Goal: Navigation & Orientation: Find specific page/section

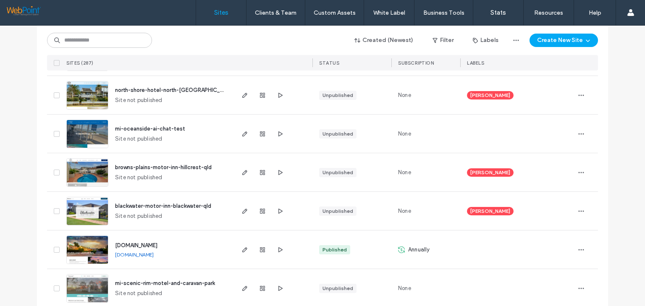
scroll to position [210, 0]
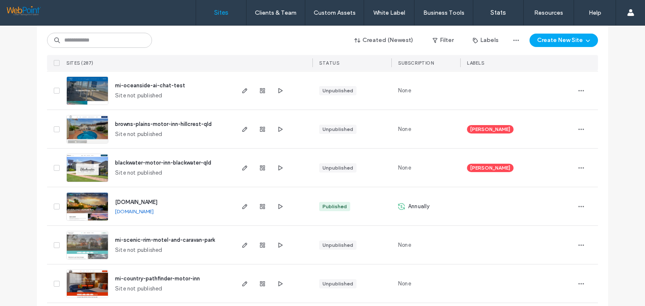
click at [197, 165] on span "blackwater-motor-inn-blackwater-qld" at bounding box center [163, 163] width 96 height 6
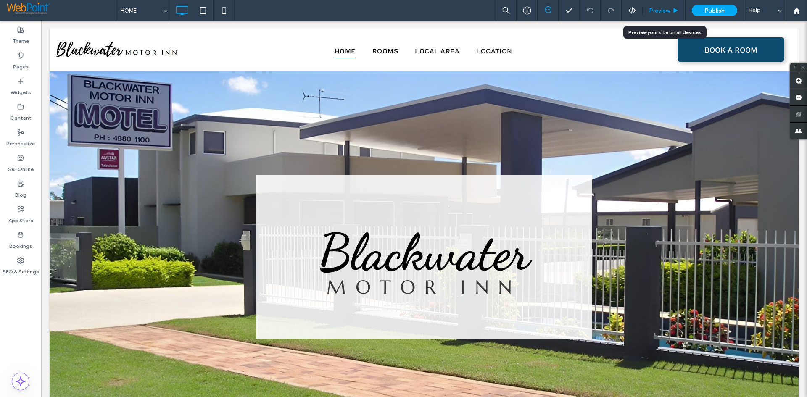
click at [645, 13] on span "Preview" at bounding box center [659, 10] width 21 height 7
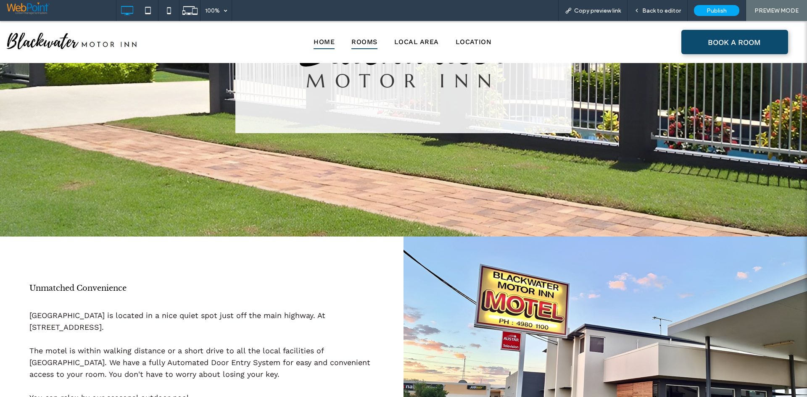
scroll to position [74, 0]
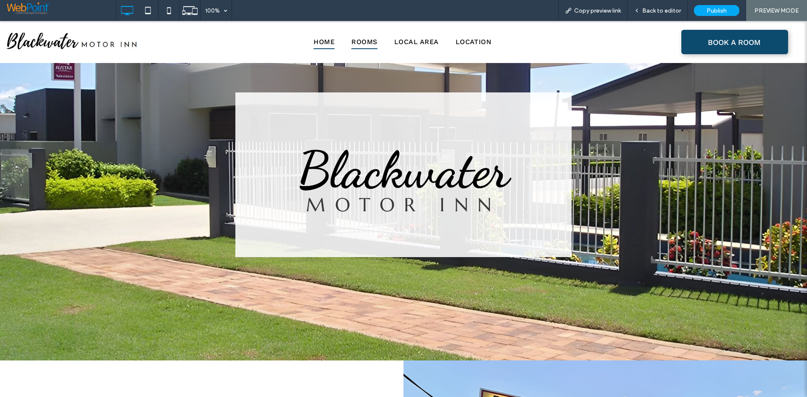
click at [352, 37] on span "Rooms" at bounding box center [364, 42] width 26 height 14
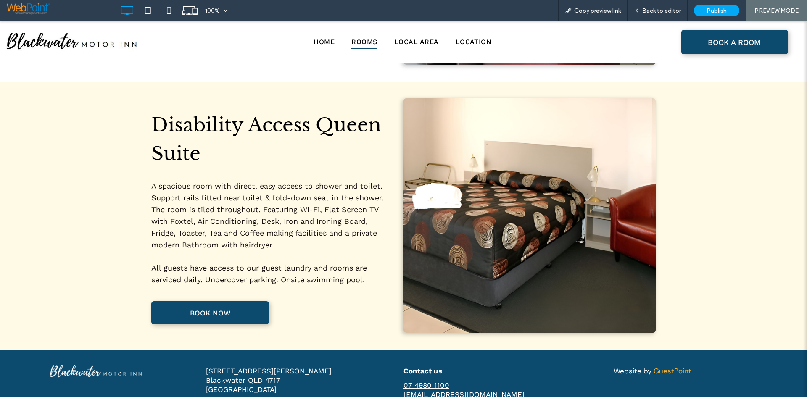
scroll to position [1021, 0]
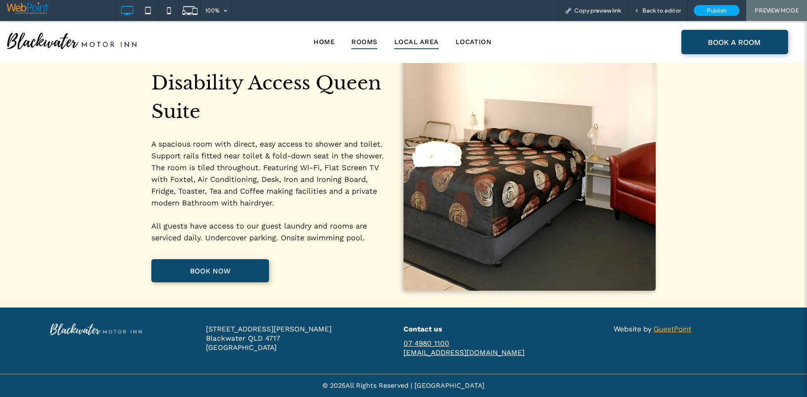
click at [409, 45] on span "Local Area" at bounding box center [416, 42] width 45 height 14
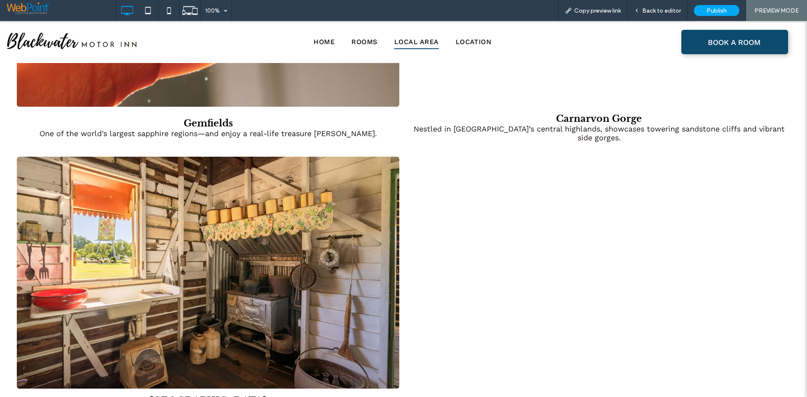
scroll to position [1428, 0]
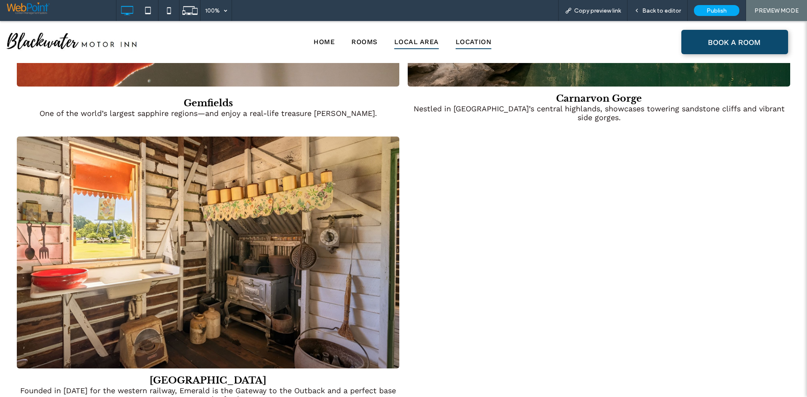
click at [463, 42] on span "Location" at bounding box center [473, 42] width 36 height 14
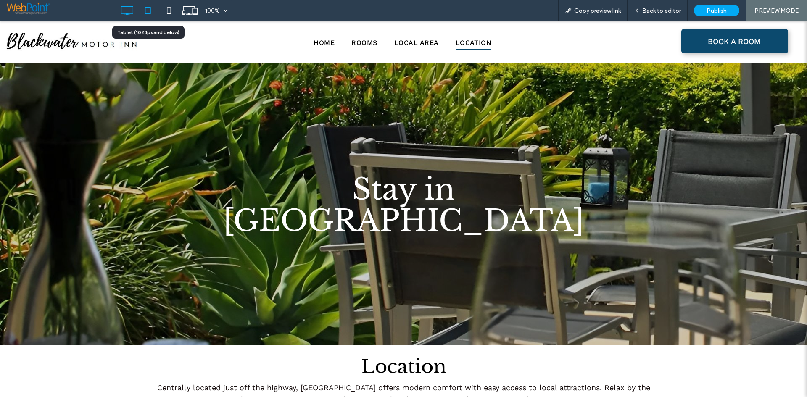
click at [150, 13] on use at bounding box center [147, 10] width 5 height 7
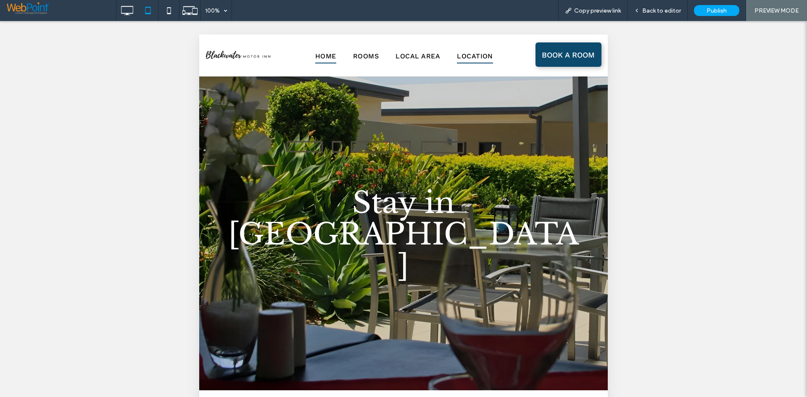
click at [323, 58] on span "HOME" at bounding box center [325, 56] width 21 height 14
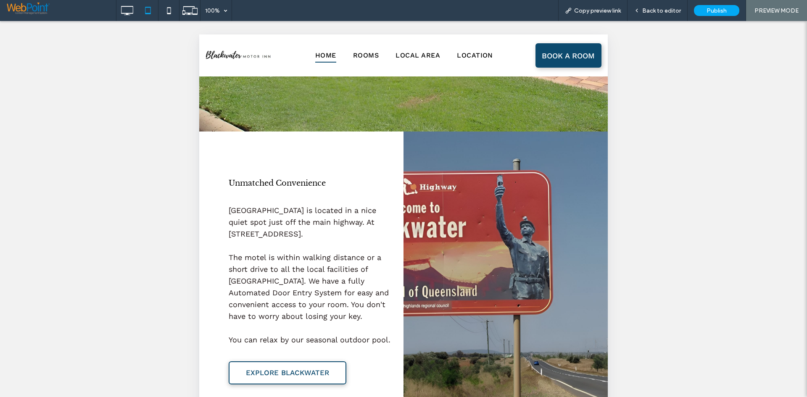
scroll to position [336, 0]
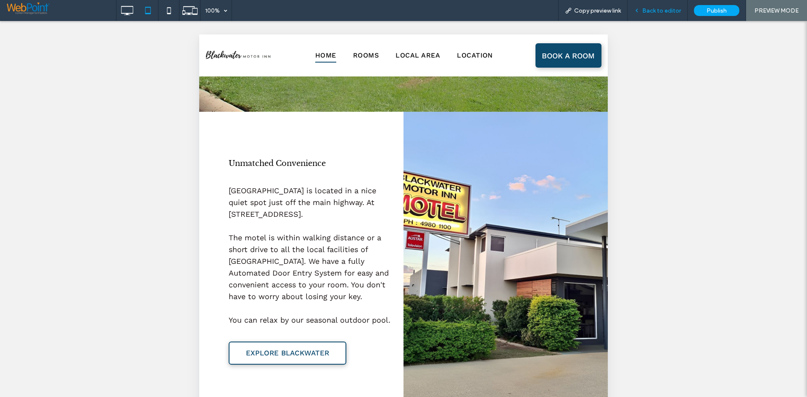
click at [645, 10] on span "Back to editor" at bounding box center [661, 10] width 39 height 7
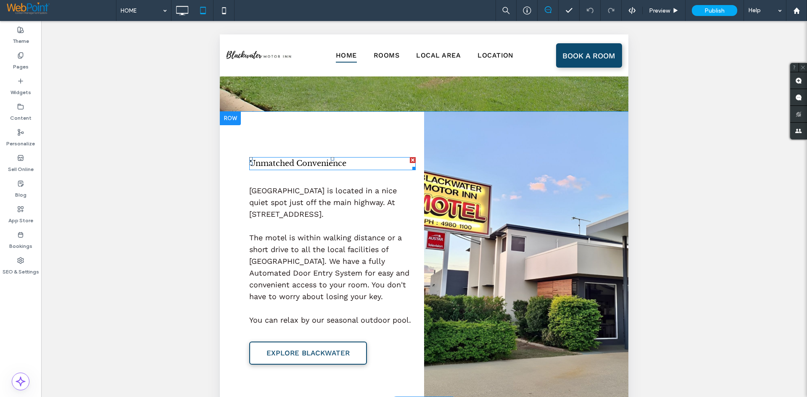
scroll to position [42, 0]
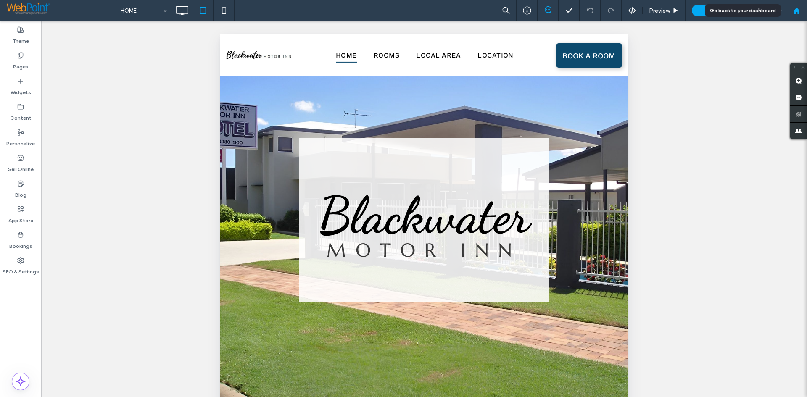
click at [645, 4] on div at bounding box center [796, 10] width 21 height 21
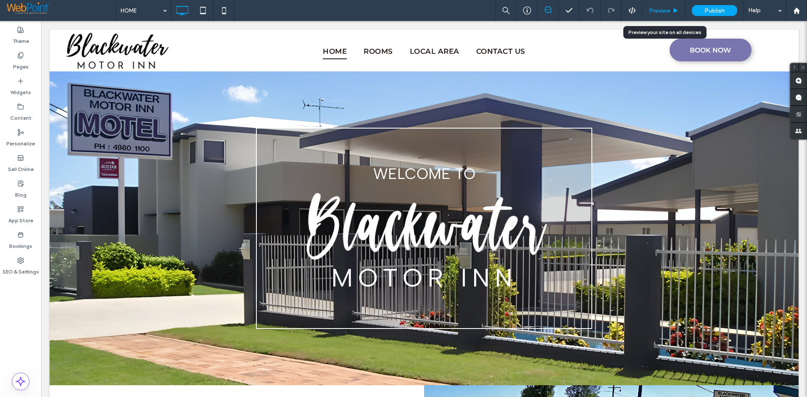
click at [668, 8] on span "Preview" at bounding box center [659, 10] width 21 height 7
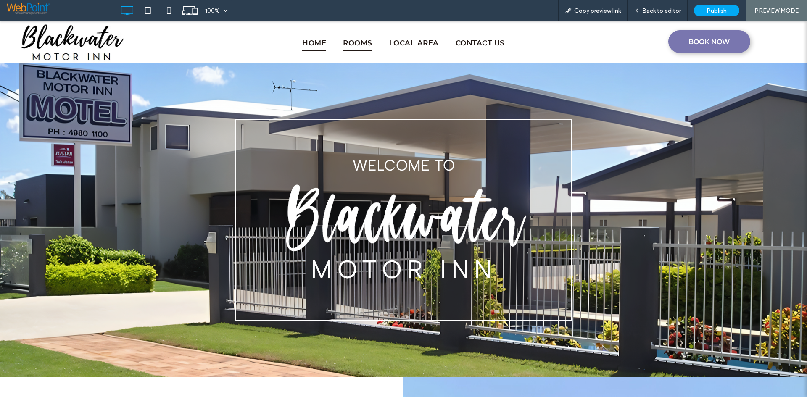
click at [349, 43] on span "ROOMS" at bounding box center [357, 43] width 29 height 15
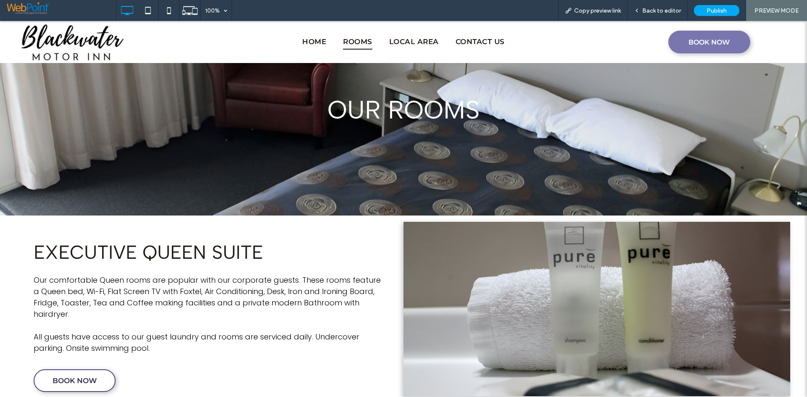
scroll to position [110, 0]
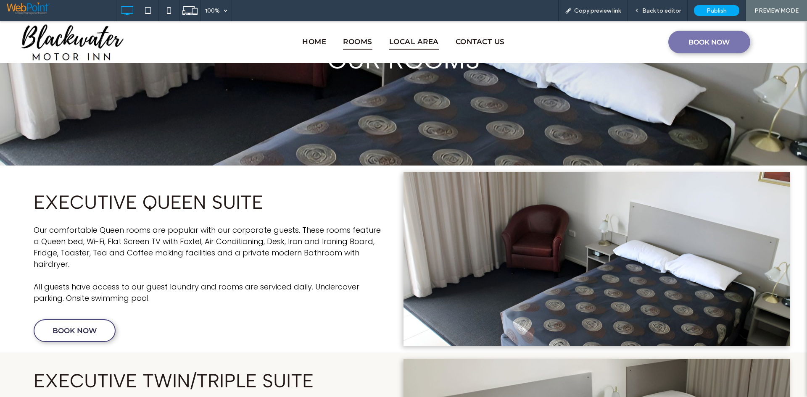
click at [415, 38] on span "LOCAL AREA" at bounding box center [414, 41] width 50 height 15
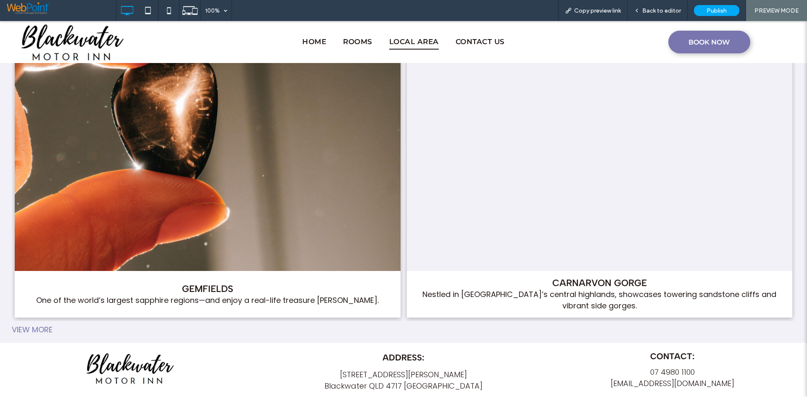
scroll to position [1218, 0]
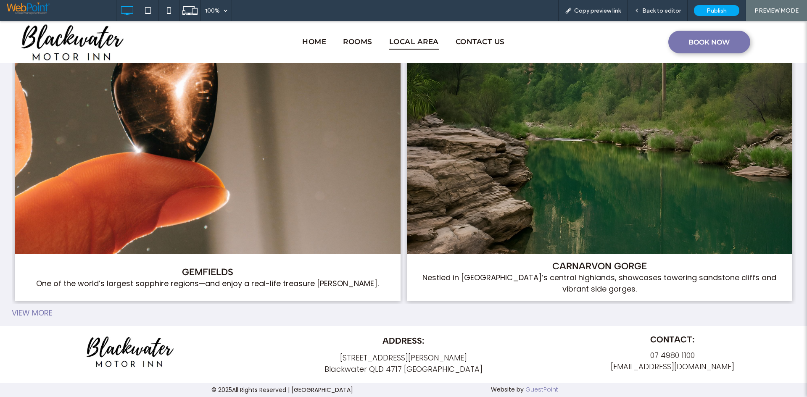
drag, startPoint x: 33, startPoint y: 313, endPoint x: 48, endPoint y: 300, distance: 19.1
click at [33, 313] on div "View more" at bounding box center [403, 312] width 790 height 11
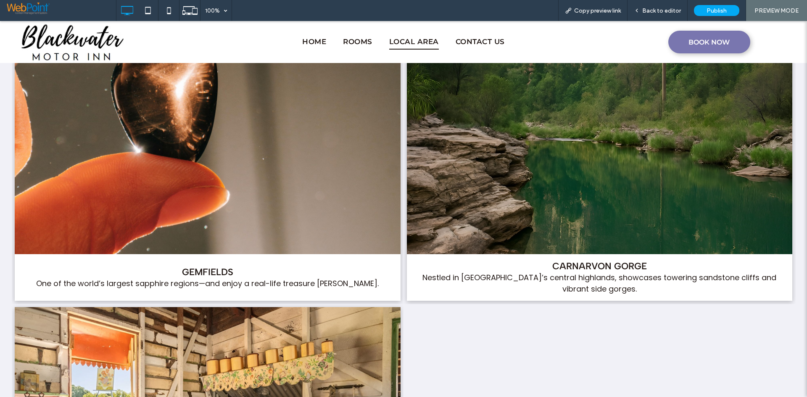
scroll to position [1503, 0]
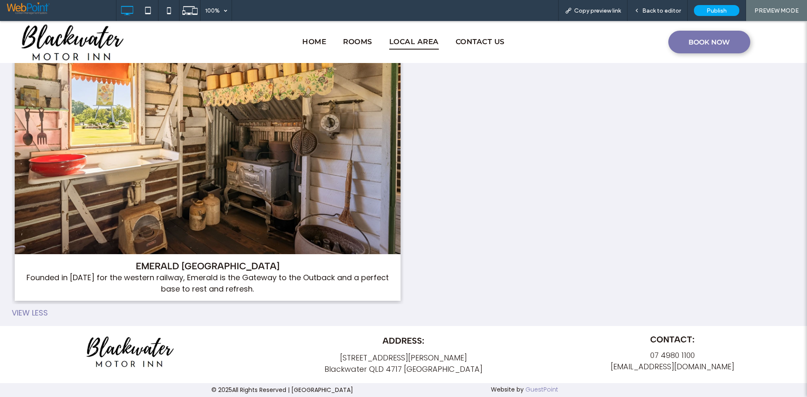
drag, startPoint x: 30, startPoint y: 313, endPoint x: 53, endPoint y: 302, distance: 25.6
click at [29, 313] on div "view less" at bounding box center [403, 312] width 790 height 11
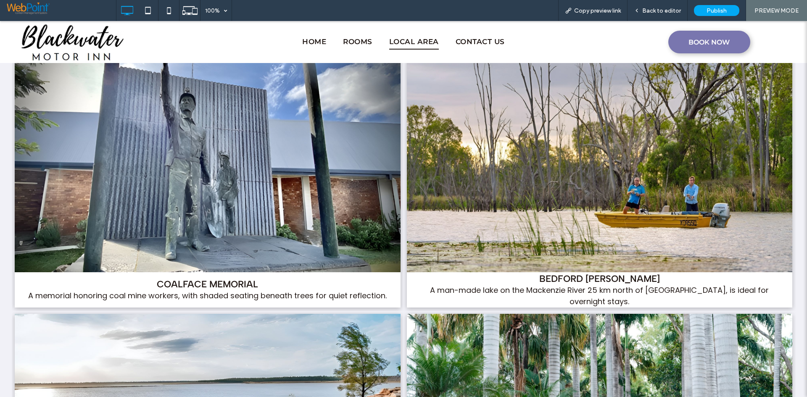
scroll to position [546, 0]
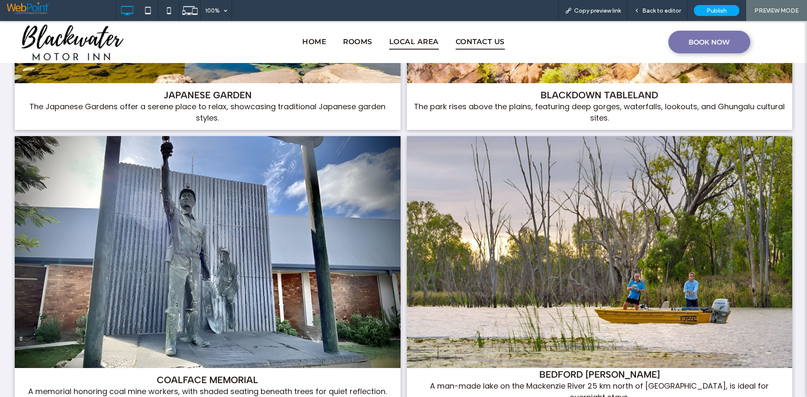
drag, startPoint x: 476, startPoint y: 32, endPoint x: 476, endPoint y: 36, distance: 4.6
click at [476, 36] on nav "HOME ROOMS LOCAL AREA CONTACT US" at bounding box center [403, 42] width 529 height 21
click at [476, 36] on span "CONTACT US" at bounding box center [479, 41] width 49 height 15
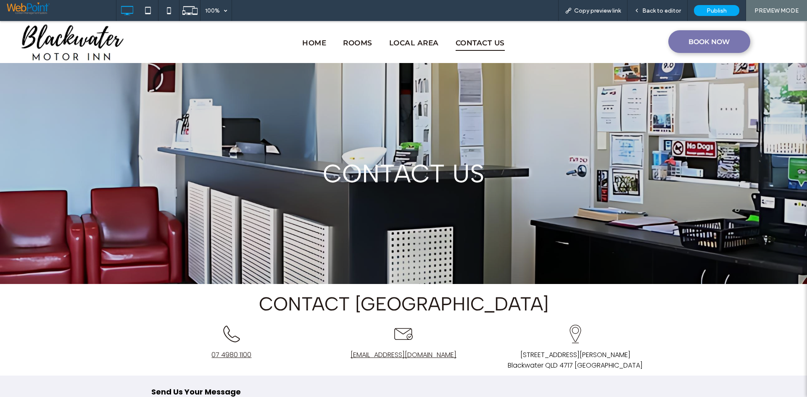
click at [634, 166] on div "CONTACT US Click To Paste" at bounding box center [403, 174] width 504 height 60
click at [408, 40] on span "LOCAL AREA" at bounding box center [414, 43] width 50 height 15
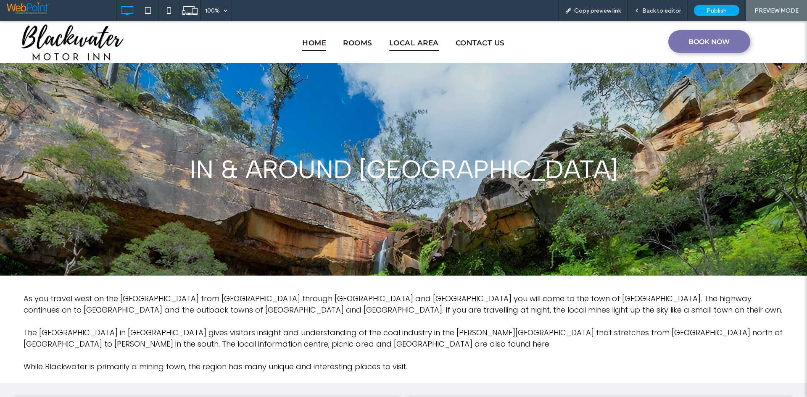
click at [318, 50] on span "HOME" at bounding box center [314, 43] width 24 height 15
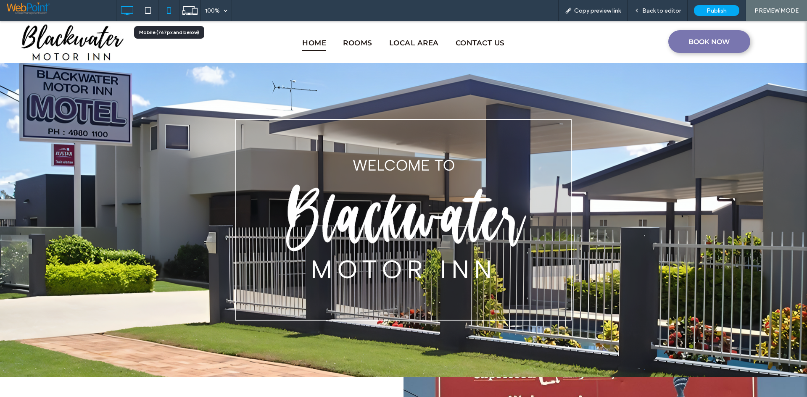
click at [173, 10] on icon at bounding box center [168, 10] width 17 height 17
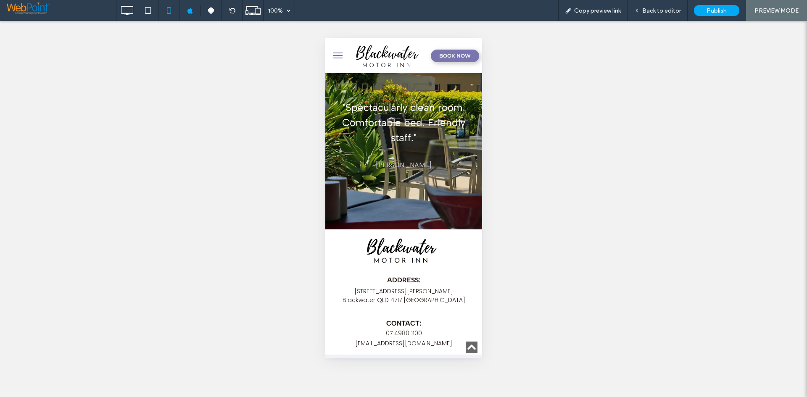
scroll to position [1404, 0]
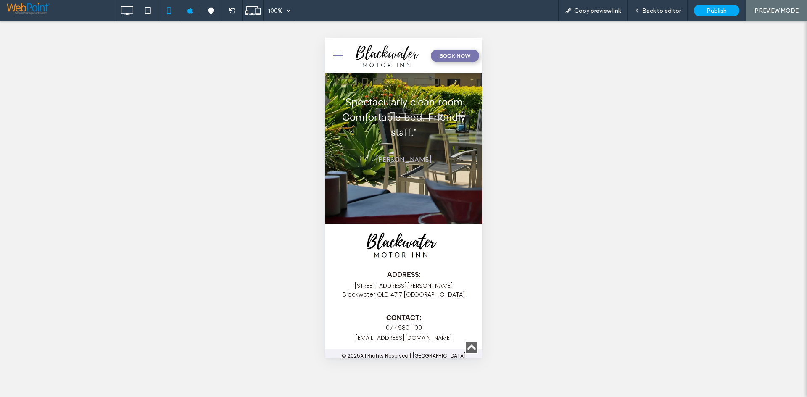
click at [465, 347] on link "Scroll to top" at bounding box center [471, 347] width 13 height 13
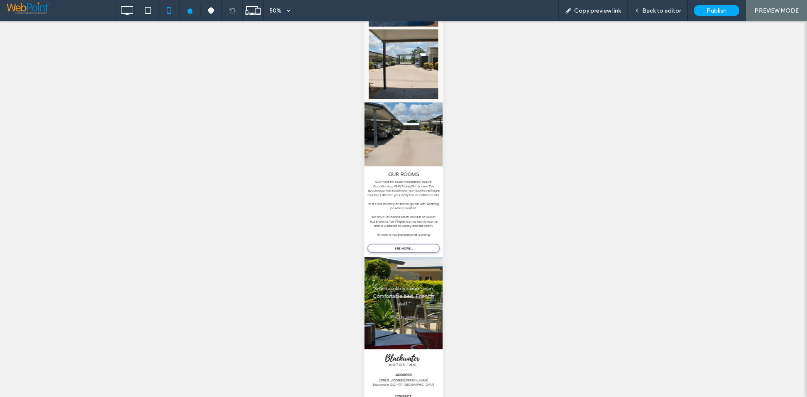
scroll to position [196, 0]
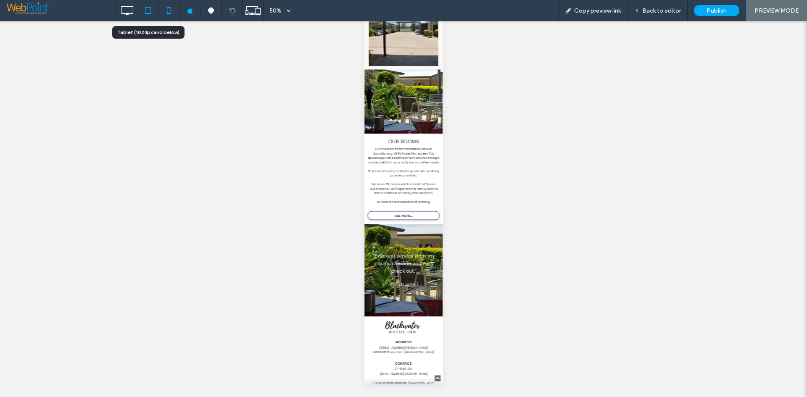
click at [151, 5] on icon at bounding box center [147, 10] width 17 height 17
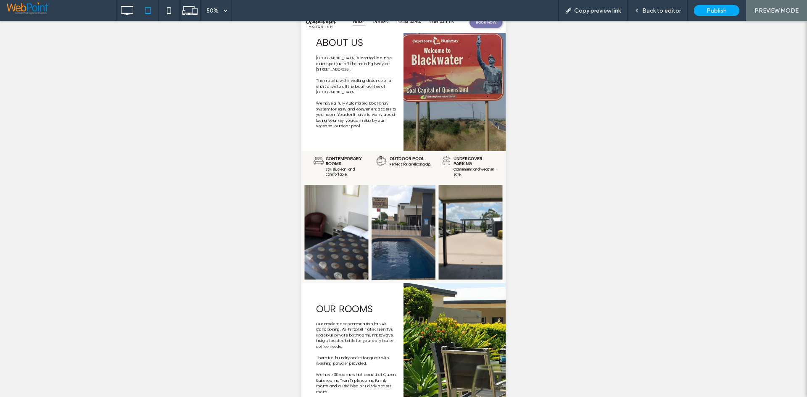
scroll to position [0, 0]
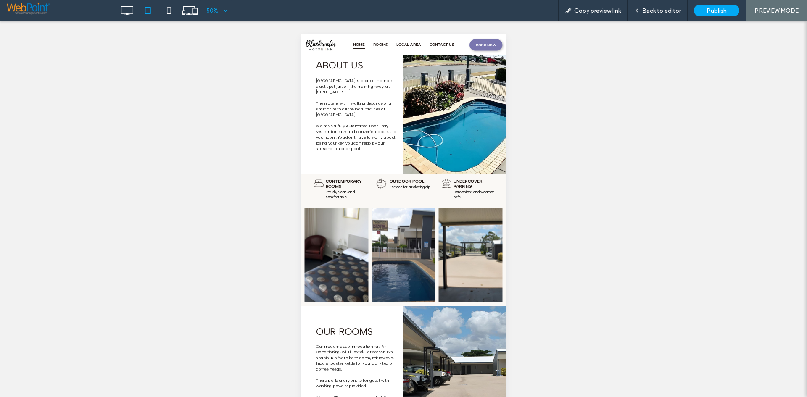
click at [223, 8] on div "50%" at bounding box center [212, 10] width 24 height 21
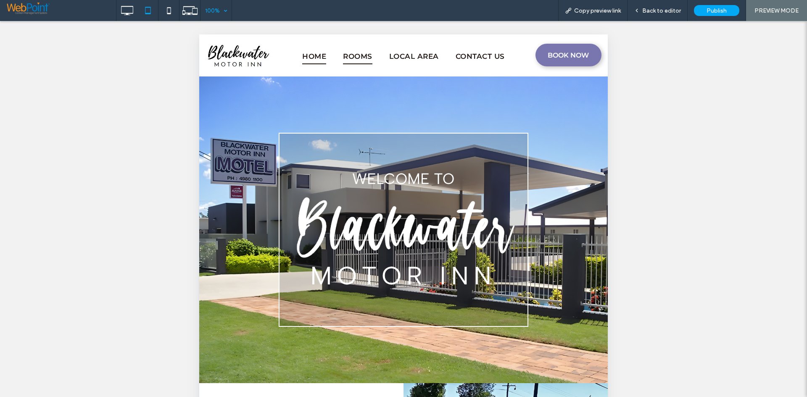
click at [368, 59] on span "ROOMS" at bounding box center [357, 56] width 29 height 15
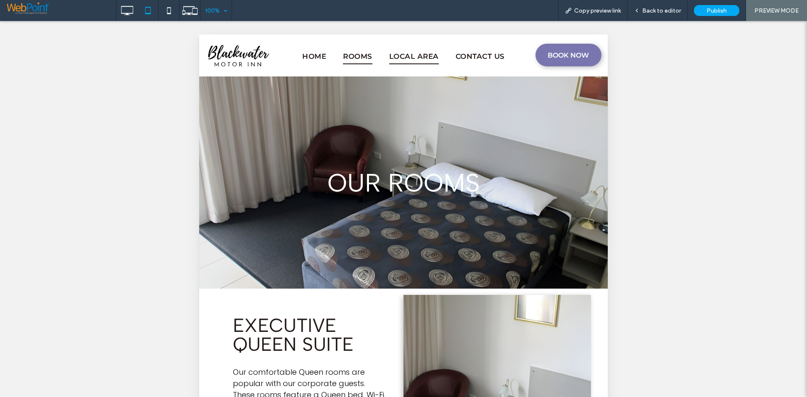
click at [415, 58] on span "LOCAL AREA" at bounding box center [414, 56] width 50 height 15
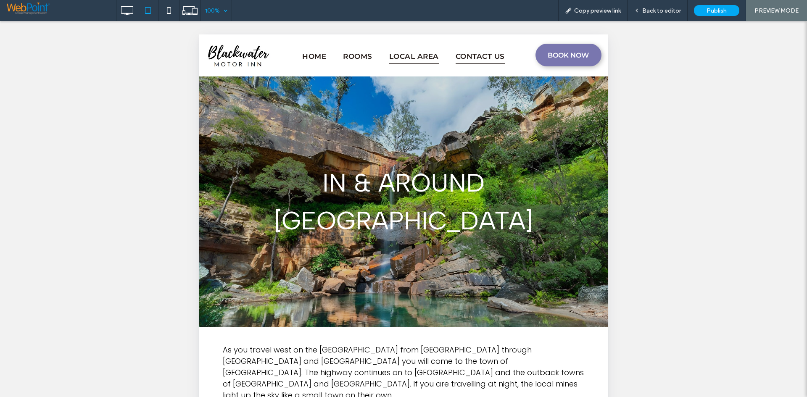
click at [475, 60] on span "CONTACT US" at bounding box center [479, 56] width 49 height 15
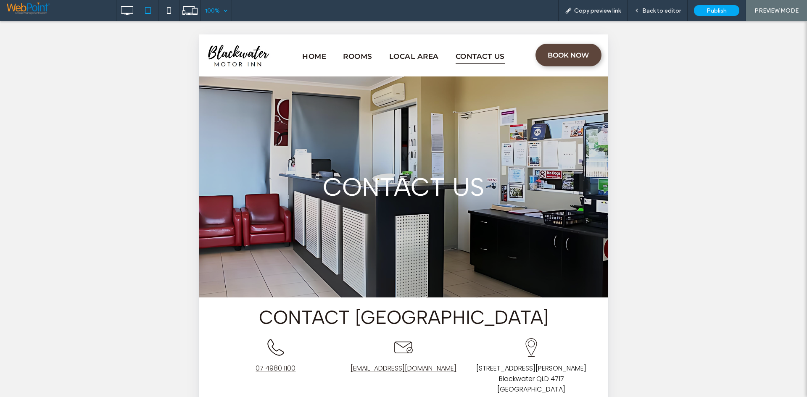
click at [553, 57] on span "BOOK NOW" at bounding box center [567, 55] width 47 height 16
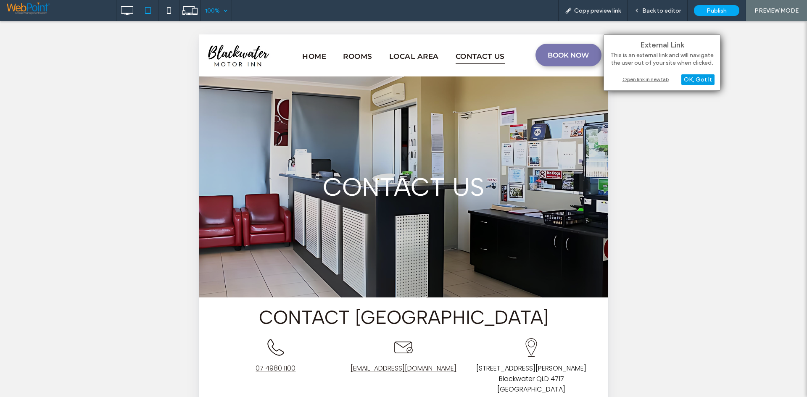
click at [706, 83] on div "OK, Got It" at bounding box center [697, 79] width 33 height 11
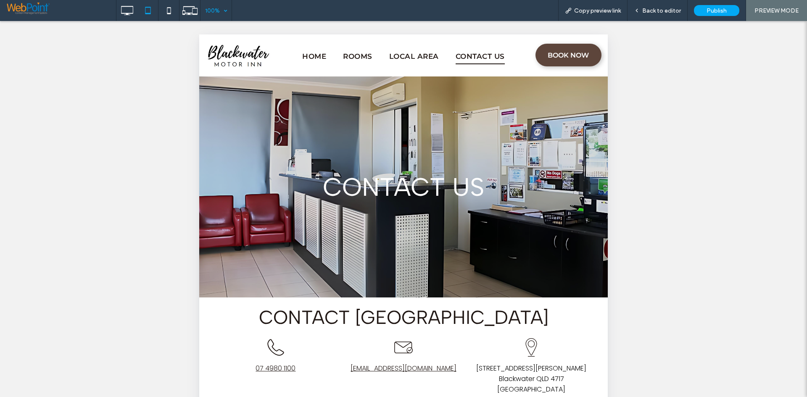
click at [560, 64] on link "BOOK NOW" at bounding box center [568, 55] width 66 height 23
click at [636, 84] on div "Unhide? Yes Unhide? Yes" at bounding box center [403, 219] width 807 height 397
click at [557, 56] on span "BOOK NOW" at bounding box center [567, 55] width 47 height 16
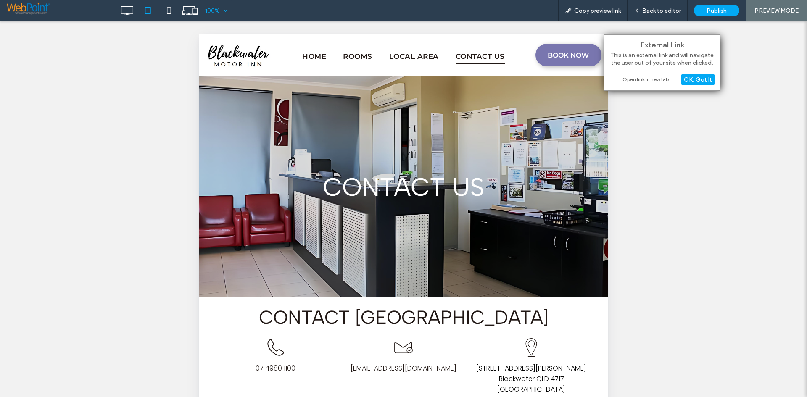
click at [630, 81] on div "Open link in new tab" at bounding box center [661, 79] width 105 height 9
